Goal: Task Accomplishment & Management: Complete application form

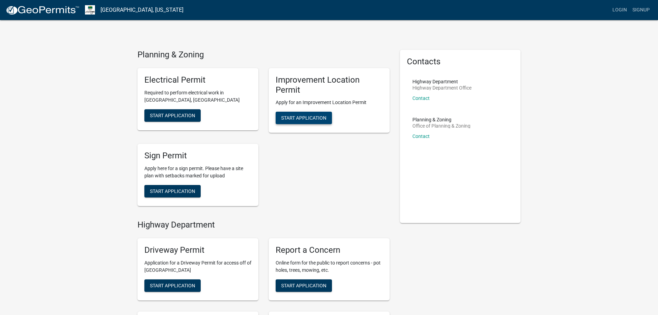
click at [318, 120] on span "Start Application" at bounding box center [303, 118] width 45 height 6
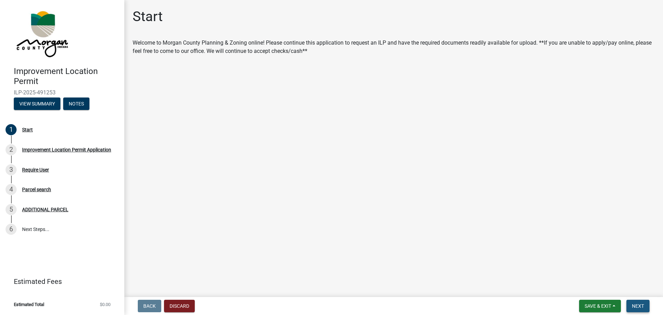
click at [642, 304] on span "Next" at bounding box center [638, 306] width 12 height 6
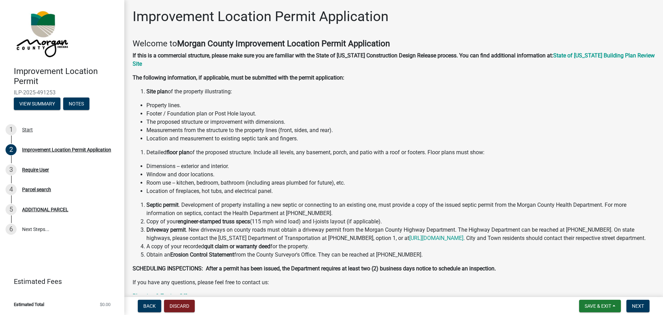
click at [536, 284] on p "If you have any questions, please feel free to contact us:" at bounding box center [394, 282] width 522 height 8
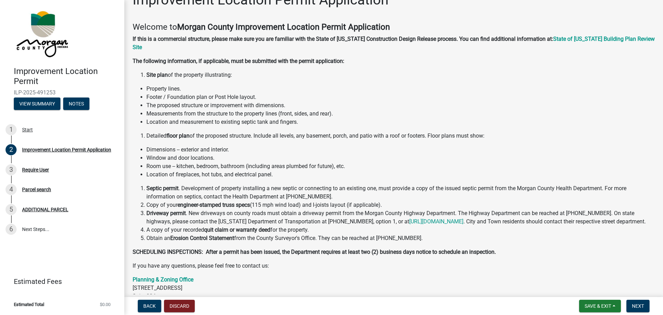
scroll to position [35, 0]
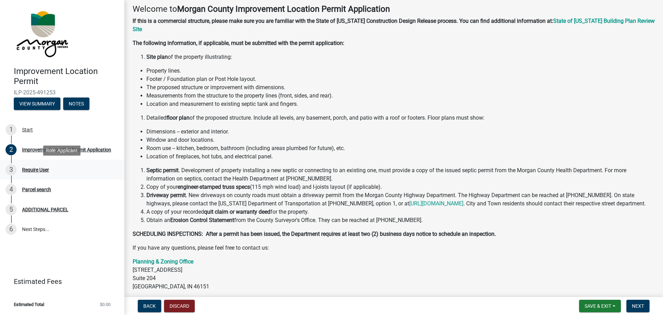
click at [44, 171] on div "Require User" at bounding box center [35, 169] width 27 height 5
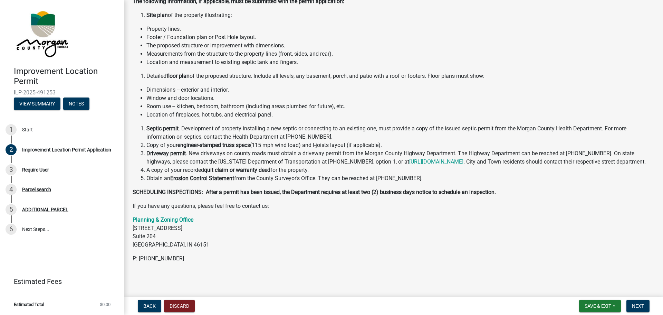
scroll to position [77, 0]
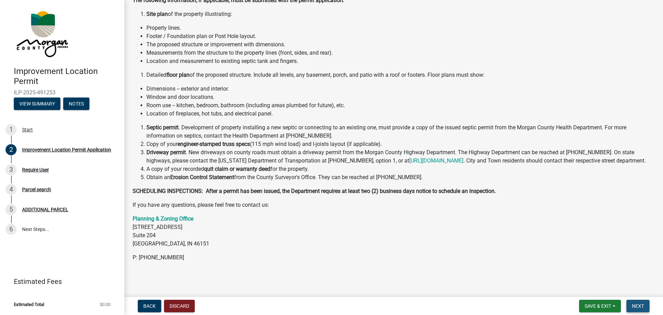
click at [643, 307] on span "Next" at bounding box center [638, 306] width 12 height 6
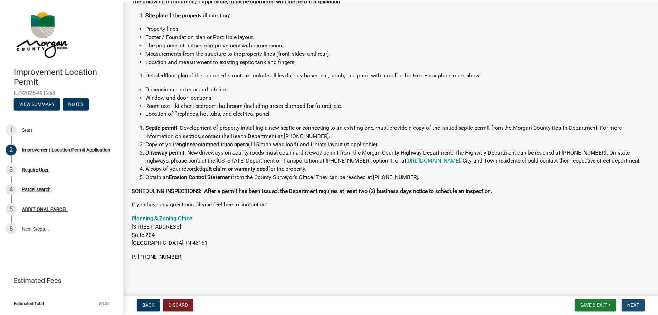
scroll to position [0, 0]
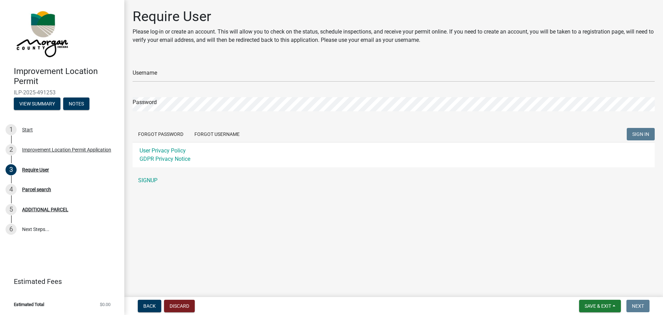
click at [236, 66] on div "Username" at bounding box center [394, 70] width 522 height 24
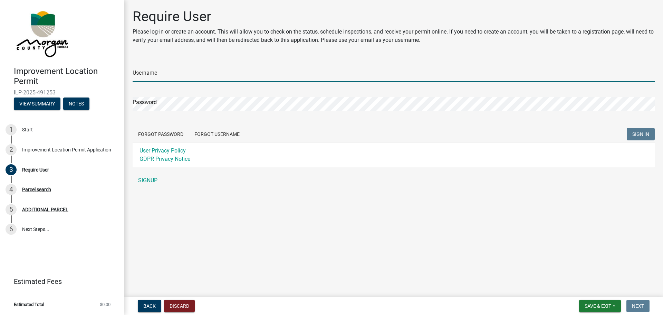
click at [222, 76] on input "Username" at bounding box center [394, 75] width 522 height 14
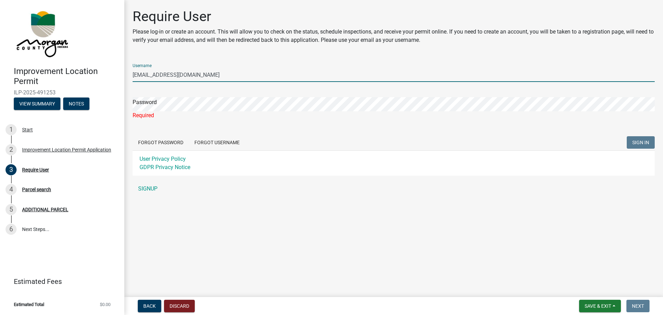
drag, startPoint x: 239, startPoint y: 76, endPoint x: 170, endPoint y: 76, distance: 69.1
click at [170, 76] on input "[EMAIL_ADDRESS][DOMAIN_NAME]" at bounding box center [394, 75] width 522 height 14
click at [168, 75] on input "victoriadgulley" at bounding box center [394, 75] width 522 height 14
click at [168, 75] on input "victoriadgulley7" at bounding box center [394, 75] width 522 height 14
type input "victoriadwalker7"
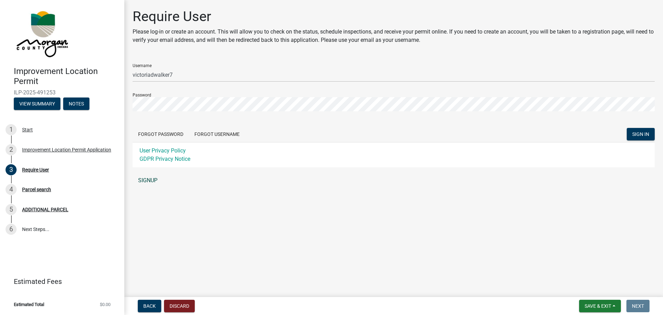
click at [148, 179] on link "SIGNUP" at bounding box center [394, 180] width 522 height 14
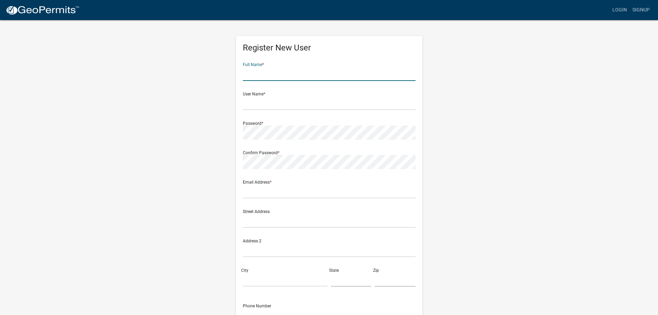
click at [334, 80] on input "text" at bounding box center [329, 74] width 173 height 14
type input "[PERSON_NAME]"
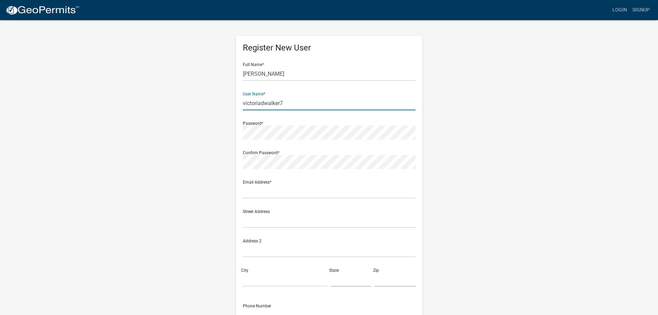
type input "victoriadwalker7"
click at [310, 196] on input "text" at bounding box center [329, 191] width 173 height 14
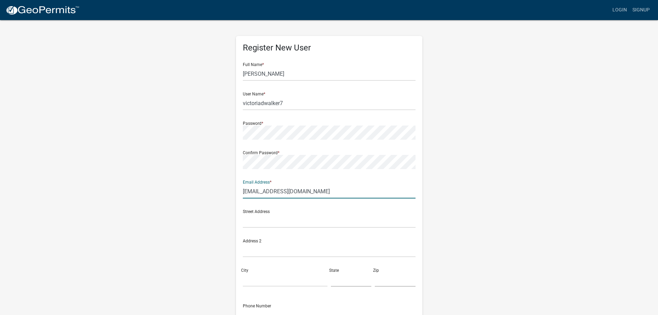
type input "[EMAIL_ADDRESS][DOMAIN_NAME]"
click at [319, 230] on div "Street Address" at bounding box center [329, 218] width 176 height 29
click at [325, 221] on input "text" at bounding box center [329, 221] width 173 height 14
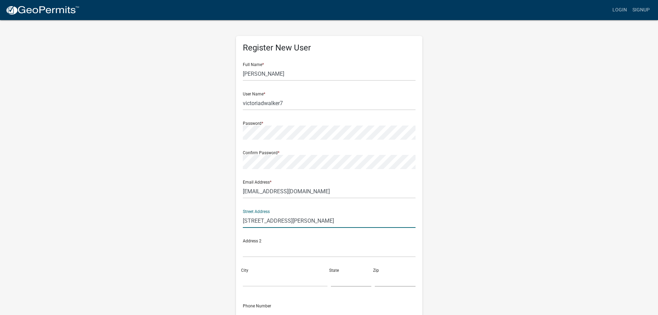
type input "[STREET_ADDRESS][PERSON_NAME]"
type input "[GEOGRAPHIC_DATA]"
type input "IN"
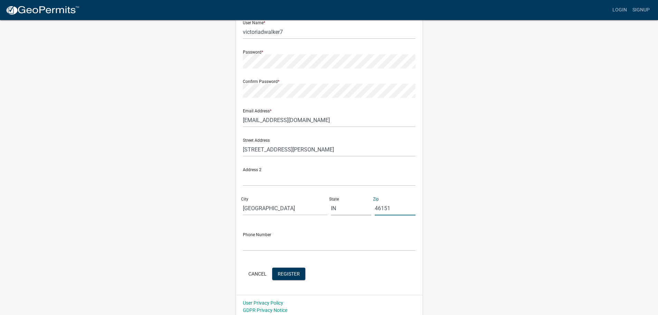
scroll to position [74, 0]
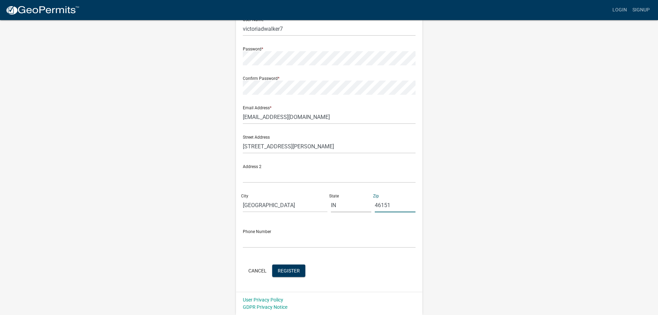
type input "46151"
click at [343, 246] on input "text" at bounding box center [329, 241] width 173 height 14
type input "[PHONE_NUMBER]"
click at [299, 265] on button "Register" at bounding box center [288, 270] width 33 height 12
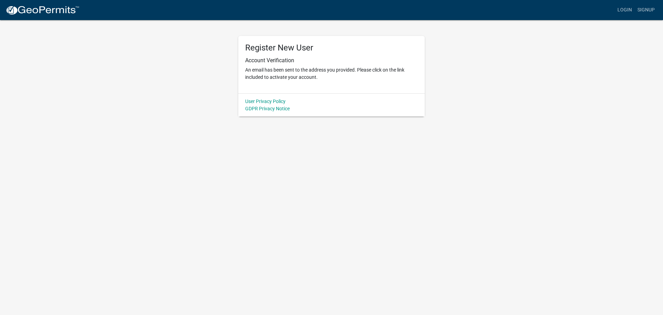
click at [299, 78] on p "An email has been sent to the address you provided. Please click on the link in…" at bounding box center [331, 73] width 173 height 15
